Goal: Transaction & Acquisition: Subscribe to service/newsletter

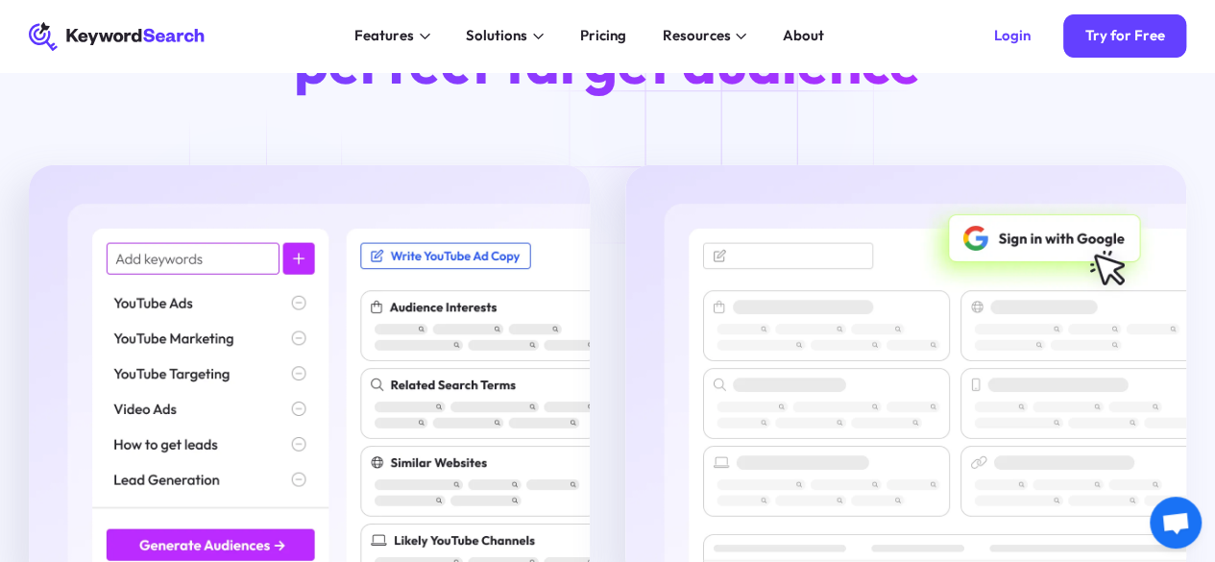
scroll to position [2209, 0]
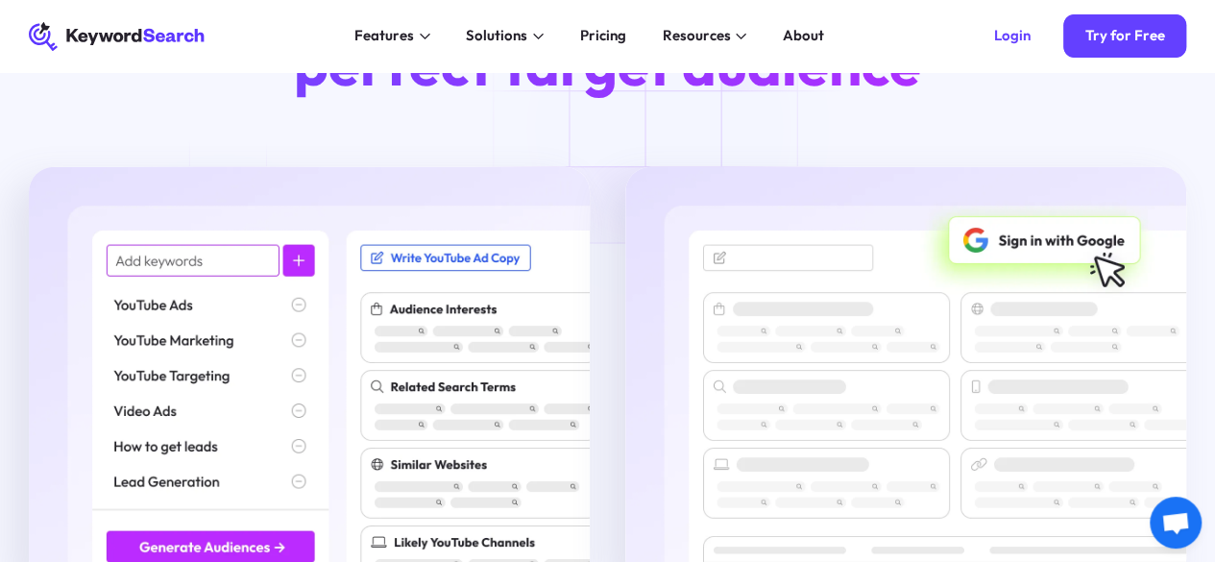
click at [227, 325] on img at bounding box center [309, 375] width 561 height 416
click at [290, 329] on img at bounding box center [309, 375] width 561 height 416
click at [296, 327] on img at bounding box center [309, 375] width 561 height 416
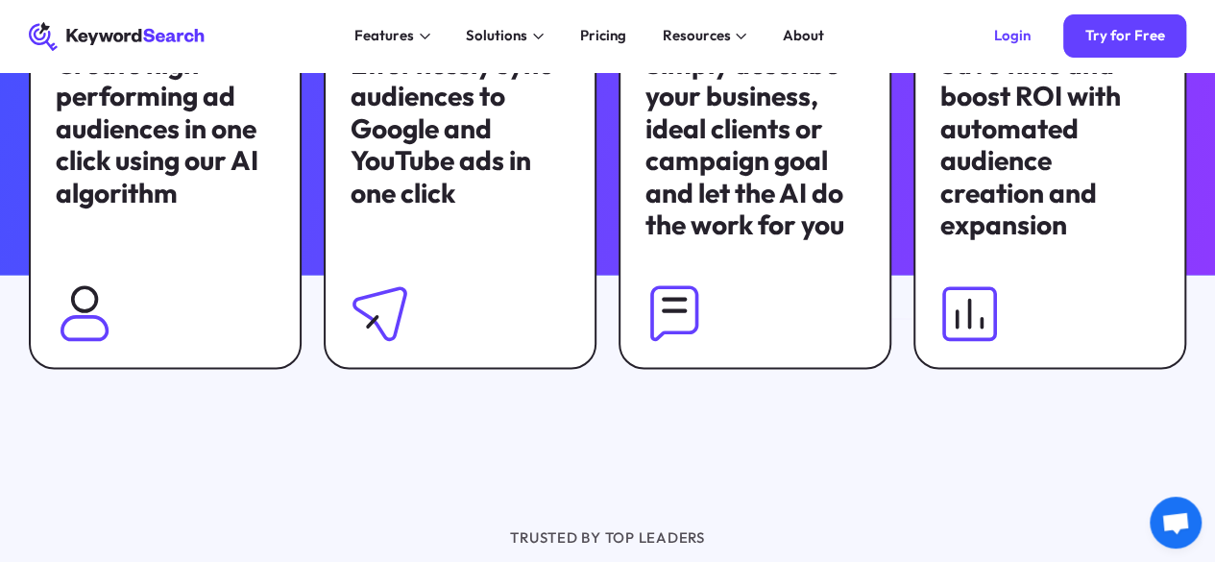
scroll to position [1057, 0]
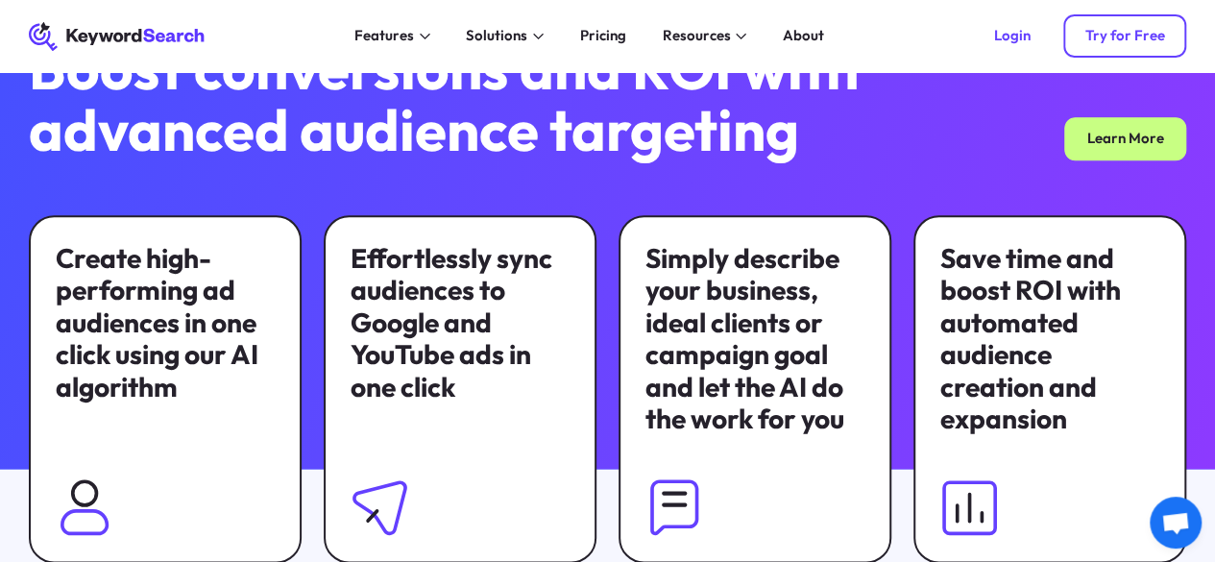
click at [1107, 41] on div "Try for Free" at bounding box center [1125, 36] width 80 height 18
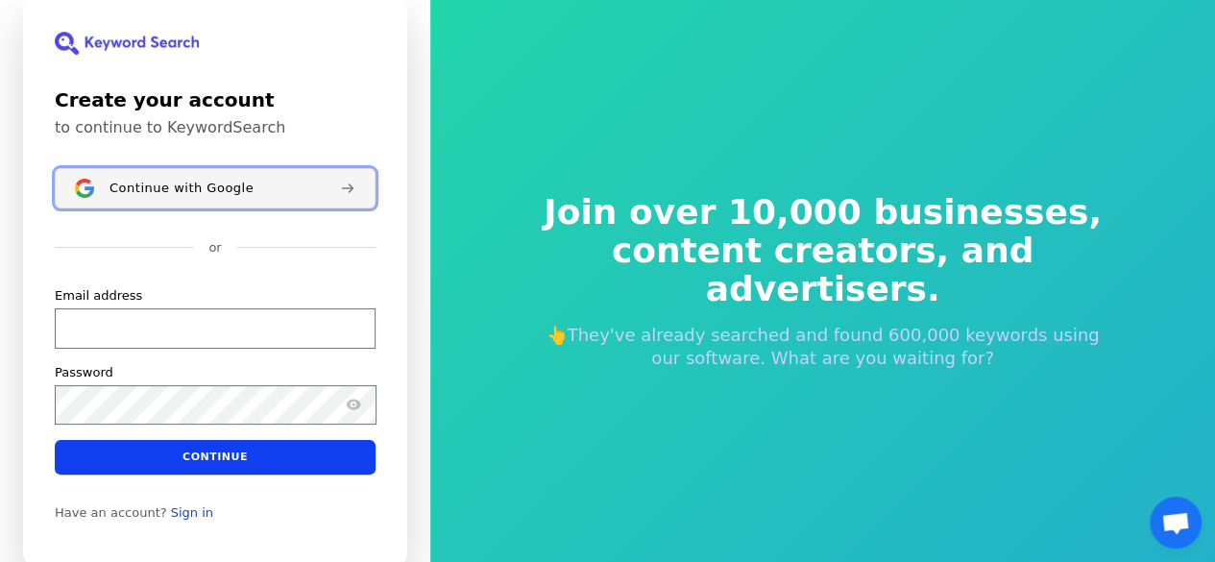
click at [270, 197] on button "Continue with Google" at bounding box center [215, 188] width 321 height 40
